Goal: Task Accomplishment & Management: Complete application form

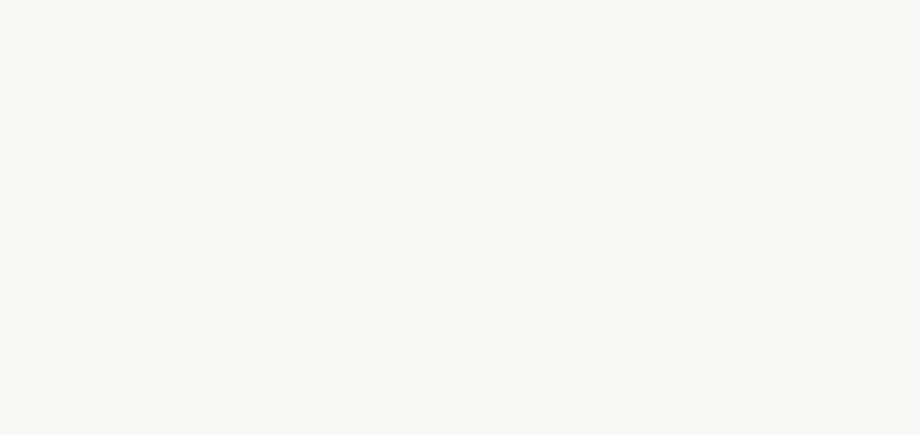
select select "FR"
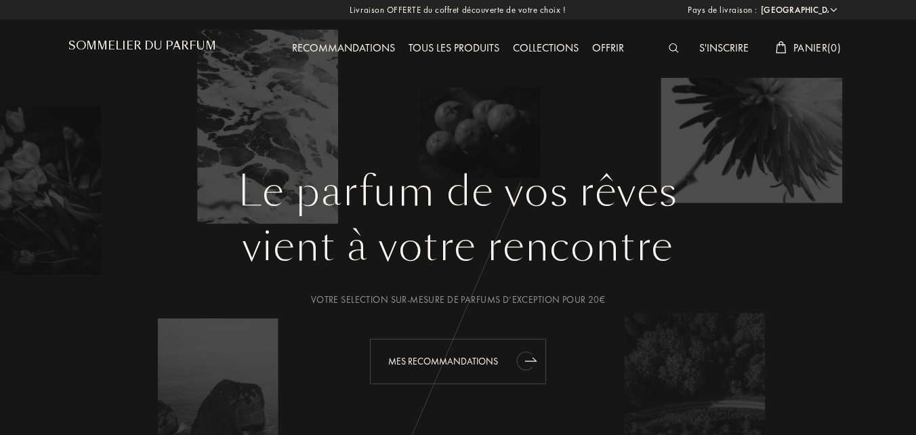
click at [530, 361] on icon "animation" at bounding box center [531, 359] width 12 height 3
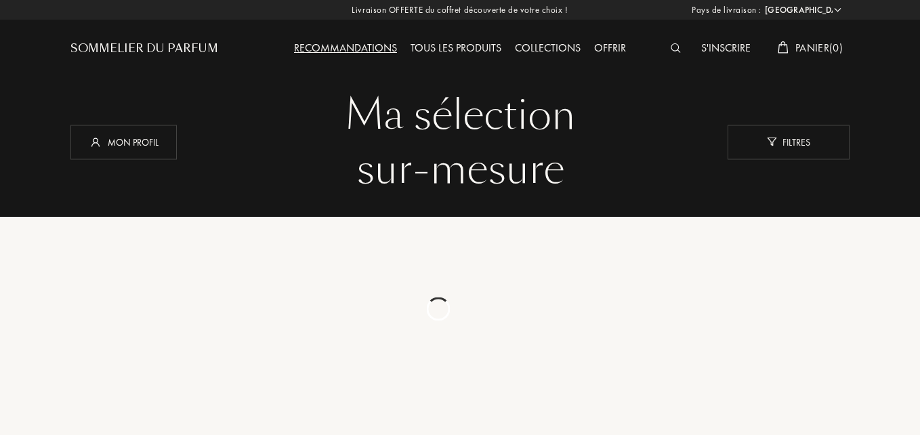
select select "FR"
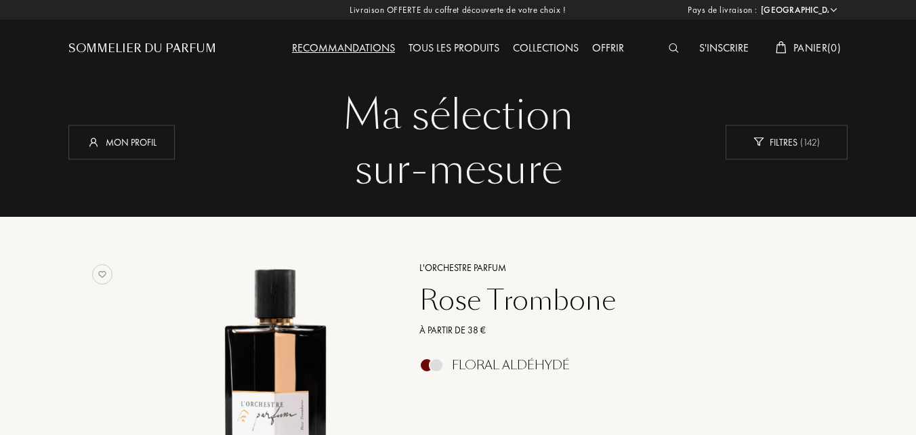
click at [453, 49] on div "Tous les produits" at bounding box center [454, 49] width 104 height 18
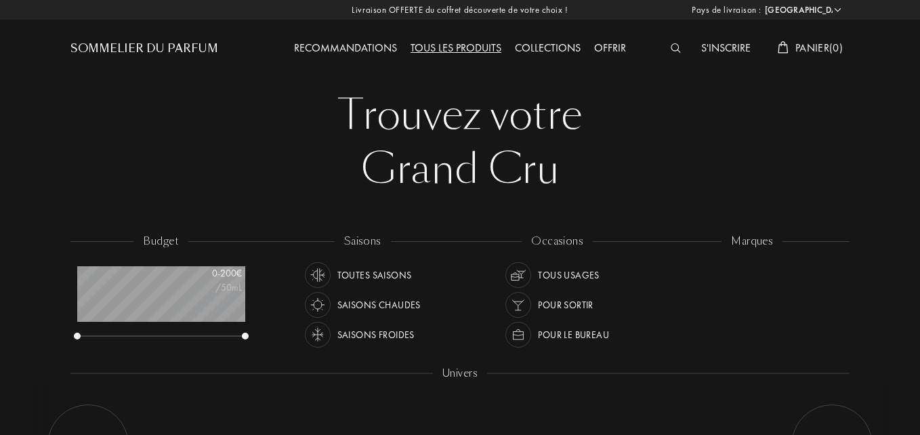
select select "FR"
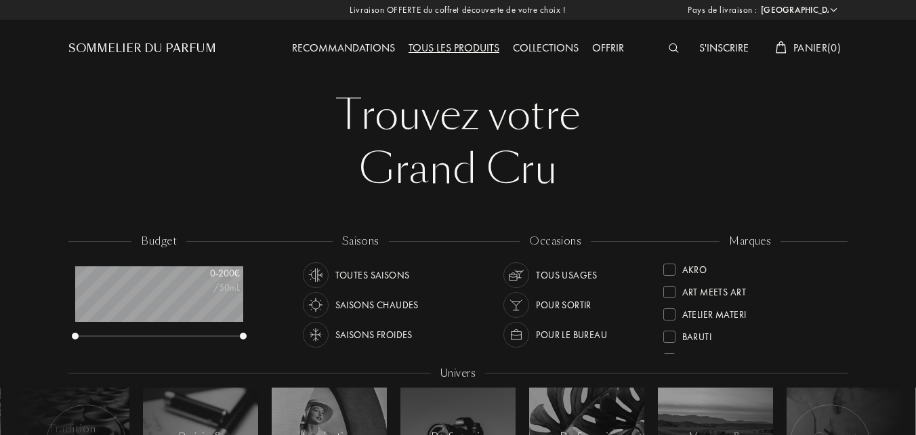
click at [704, 49] on div "S'inscrire" at bounding box center [724, 49] width 63 height 18
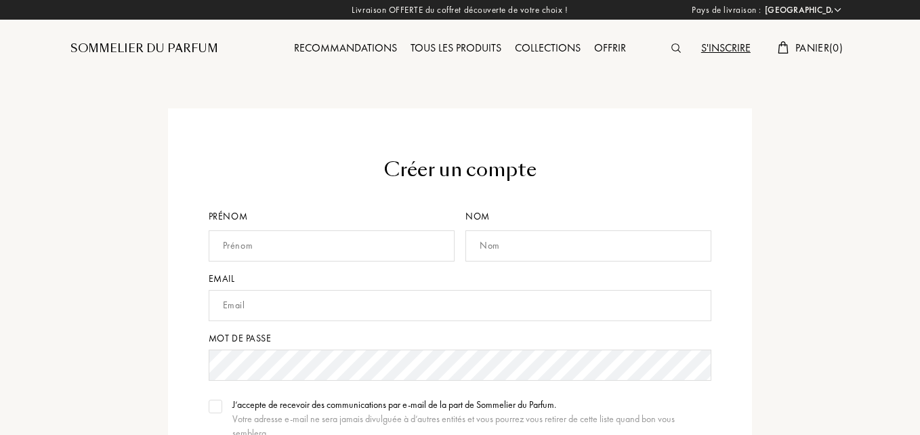
select select "FR"
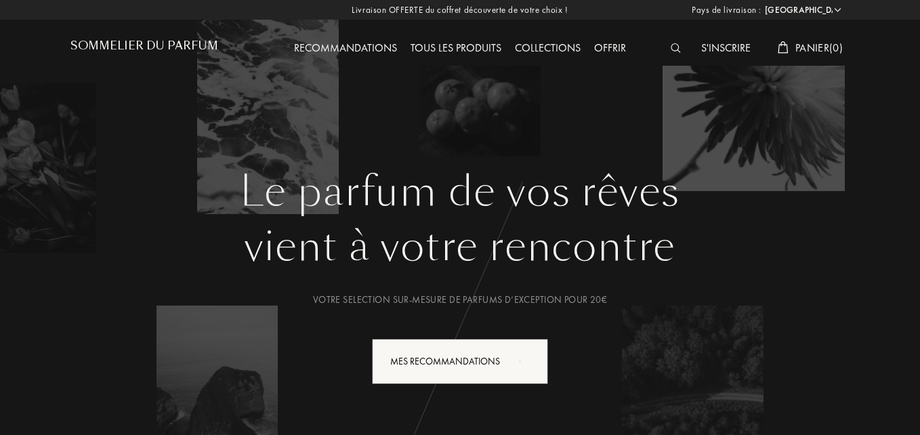
select select "FR"
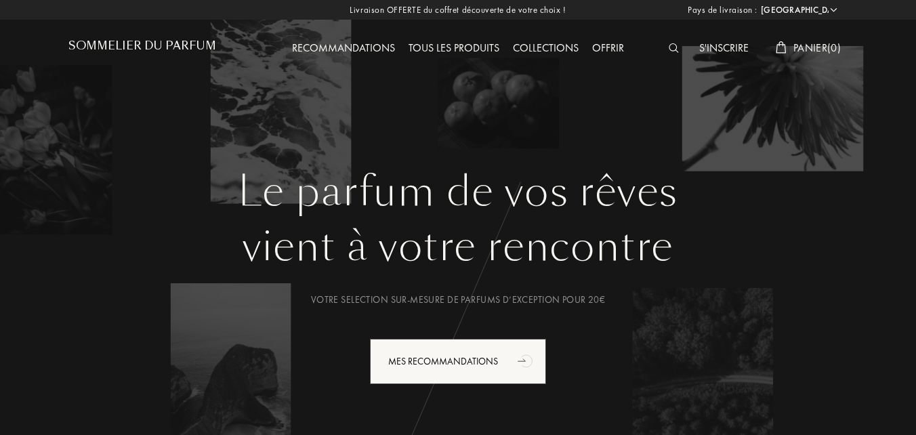
click at [716, 43] on div "S'inscrire" at bounding box center [724, 49] width 63 height 18
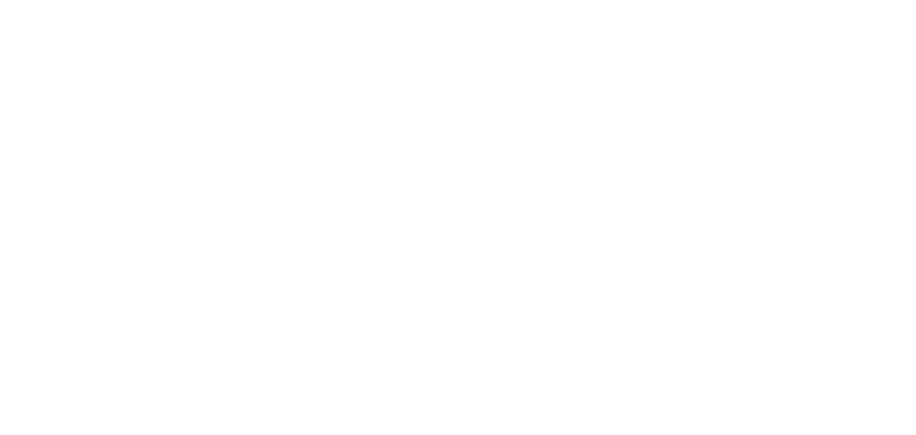
select select "FR"
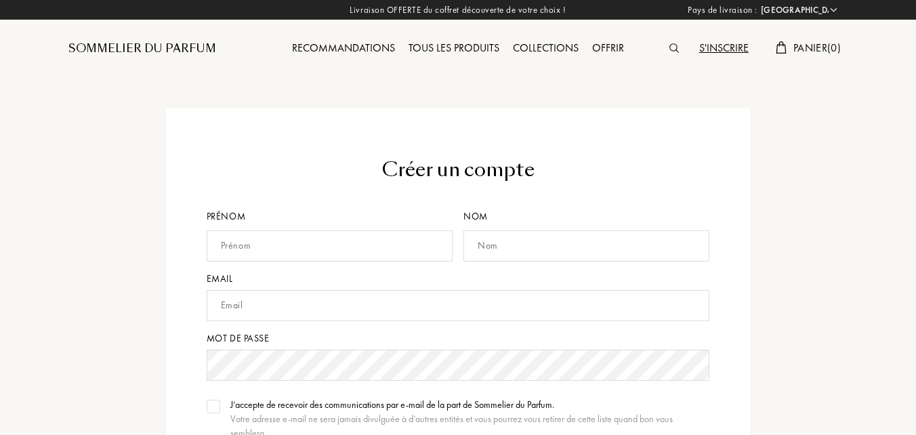
click at [323, 247] on input "text" at bounding box center [330, 245] width 246 height 31
type input "LEFRANCOIS"
type input "[PERSON_NAME]"
type input "[EMAIL_ADDRESS][DOMAIN_NAME]"
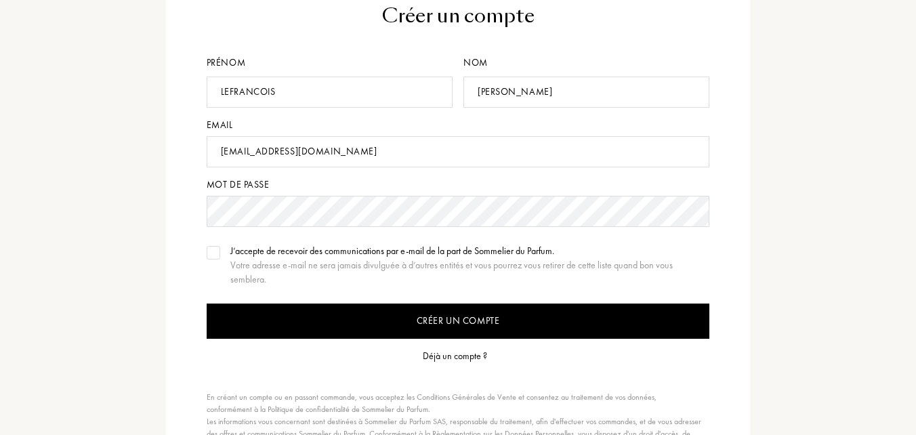
scroll to position [196, 0]
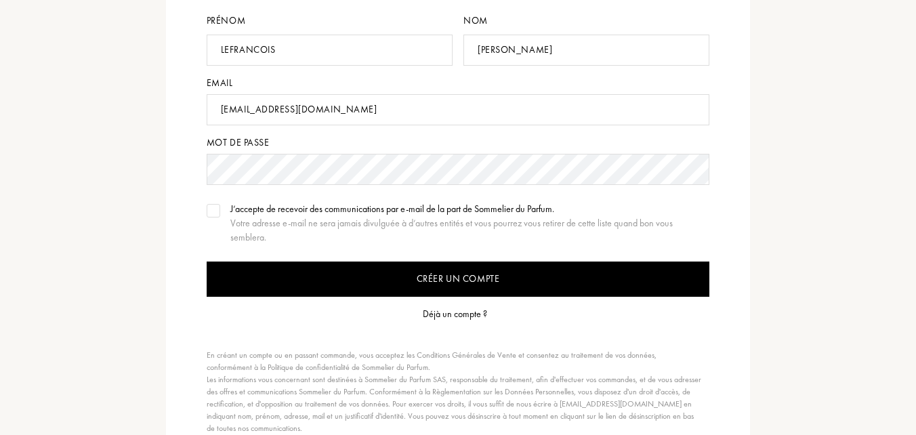
click at [472, 280] on input "Créer un compte" at bounding box center [459, 279] width 504 height 35
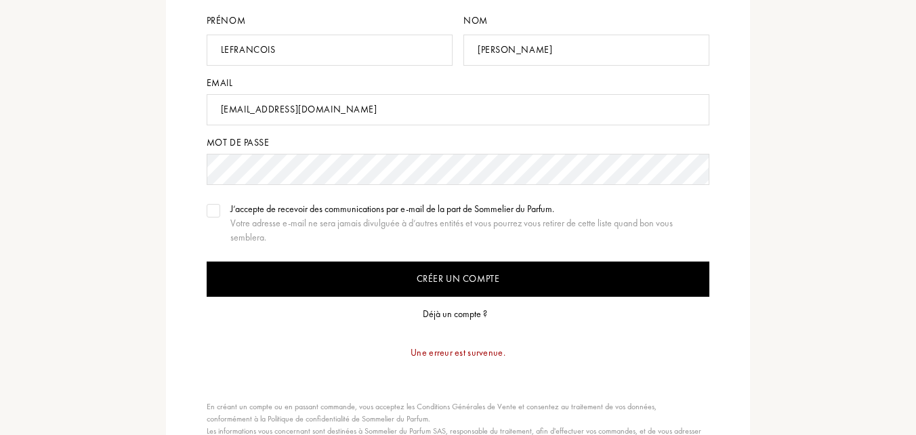
click at [482, 279] on input "Créer un compte" at bounding box center [459, 279] width 504 height 35
